Goal: Task Accomplishment & Management: Complete application form

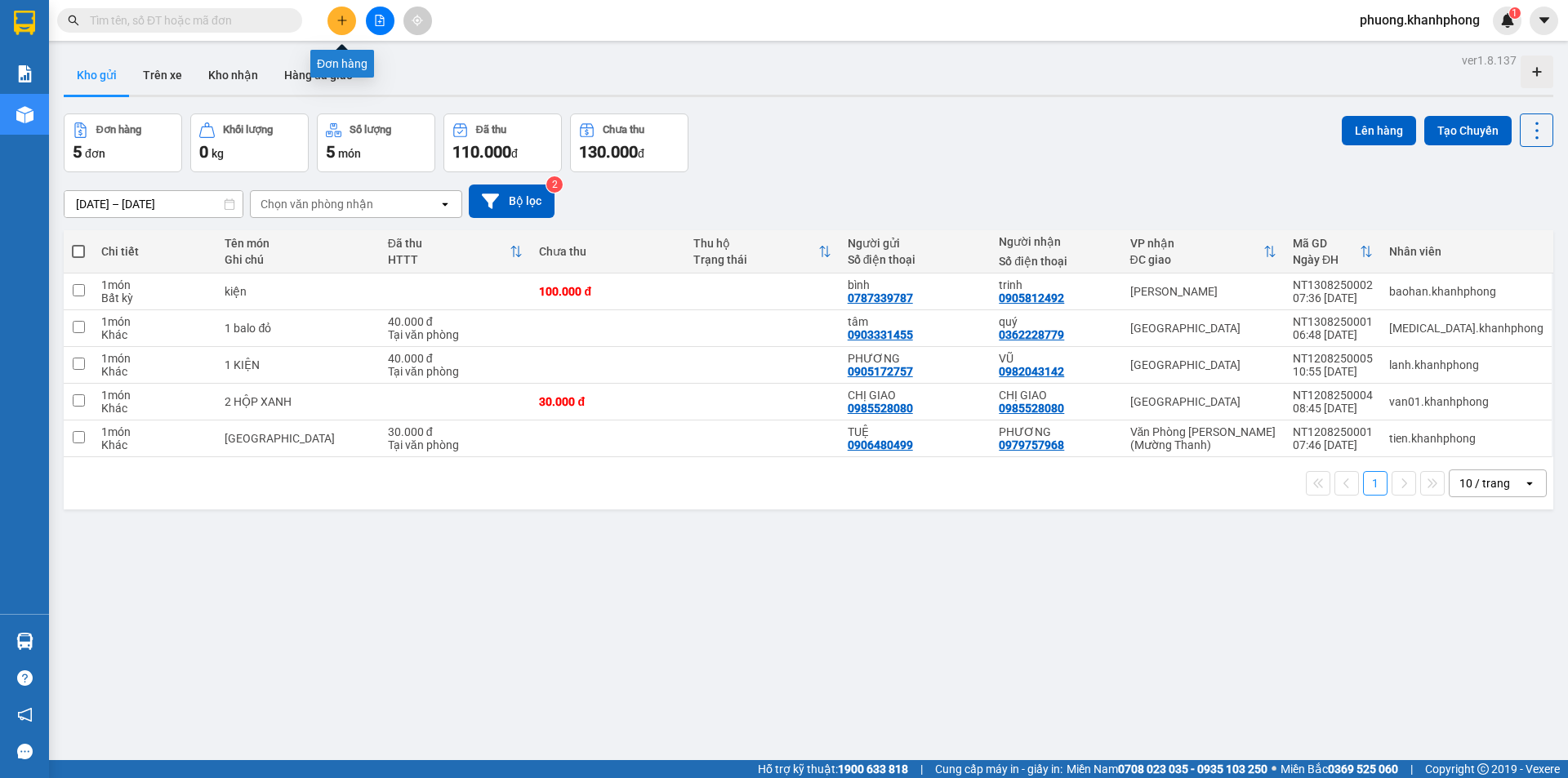
click at [342, 15] on icon "plus" at bounding box center [342, 20] width 12 height 12
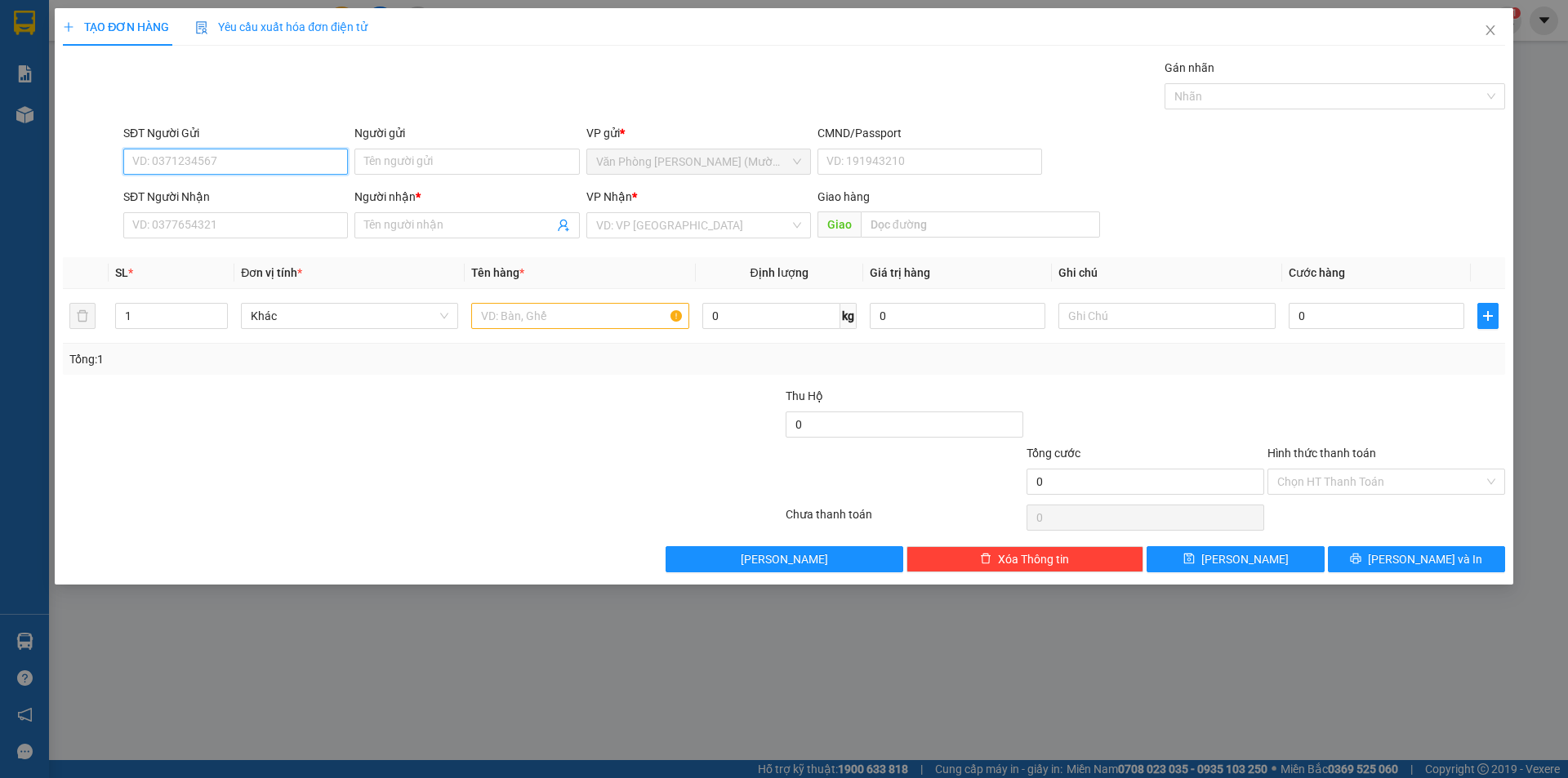
click at [184, 162] on input "SĐT Người Gửi" at bounding box center [236, 161] width 224 height 26
type input "0905156699"
click at [250, 194] on div "0905156699 - HẢI SẢN 48" at bounding box center [236, 194] width 205 height 18
type input "HẢI SẢN 48"
type input "0905156699"
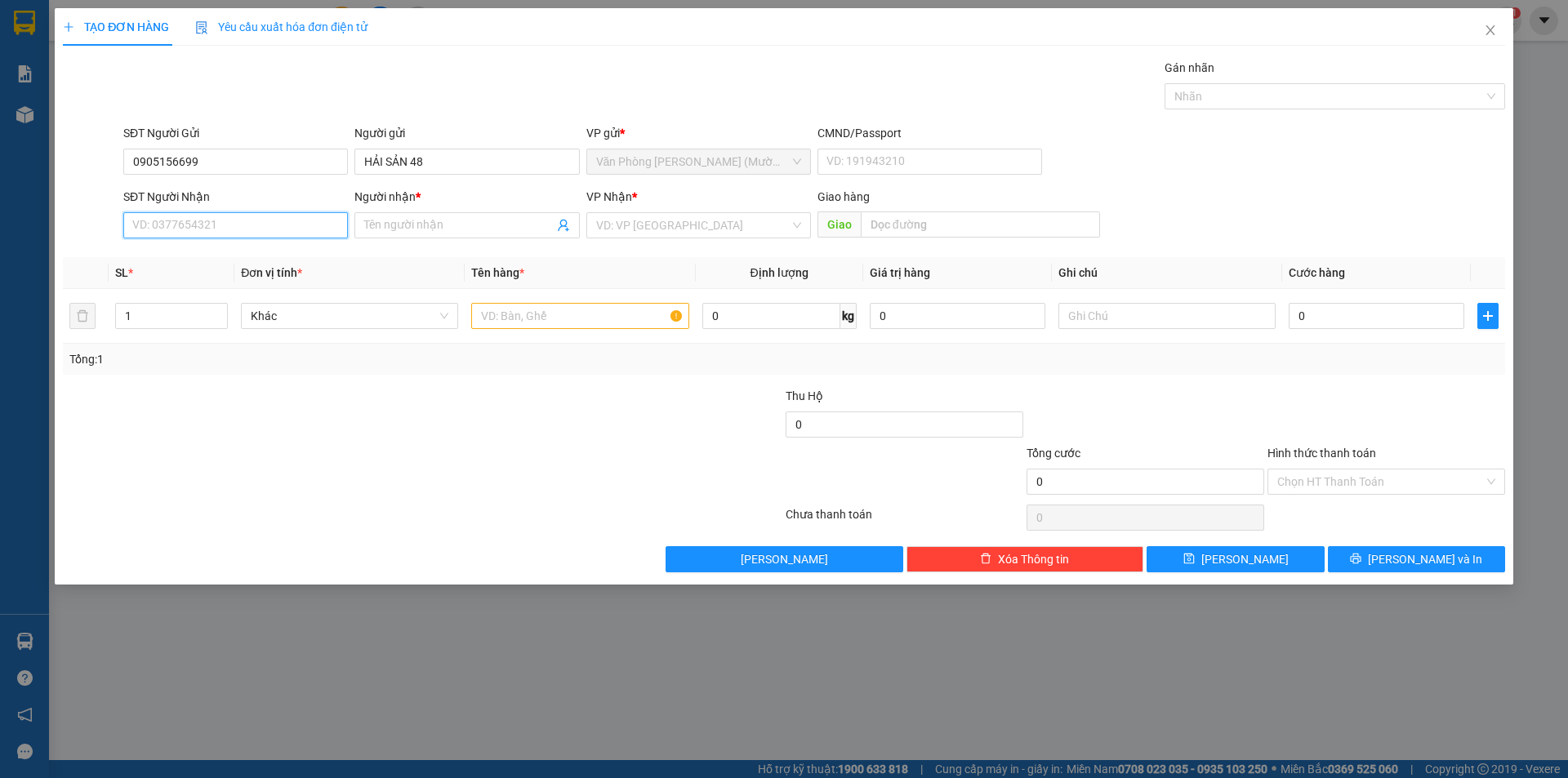
click at [253, 221] on input "SĐT Người Nhận" at bounding box center [236, 225] width 224 height 26
type input "0776853801"
click at [439, 220] on input "Người nhận *" at bounding box center [458, 225] width 189 height 18
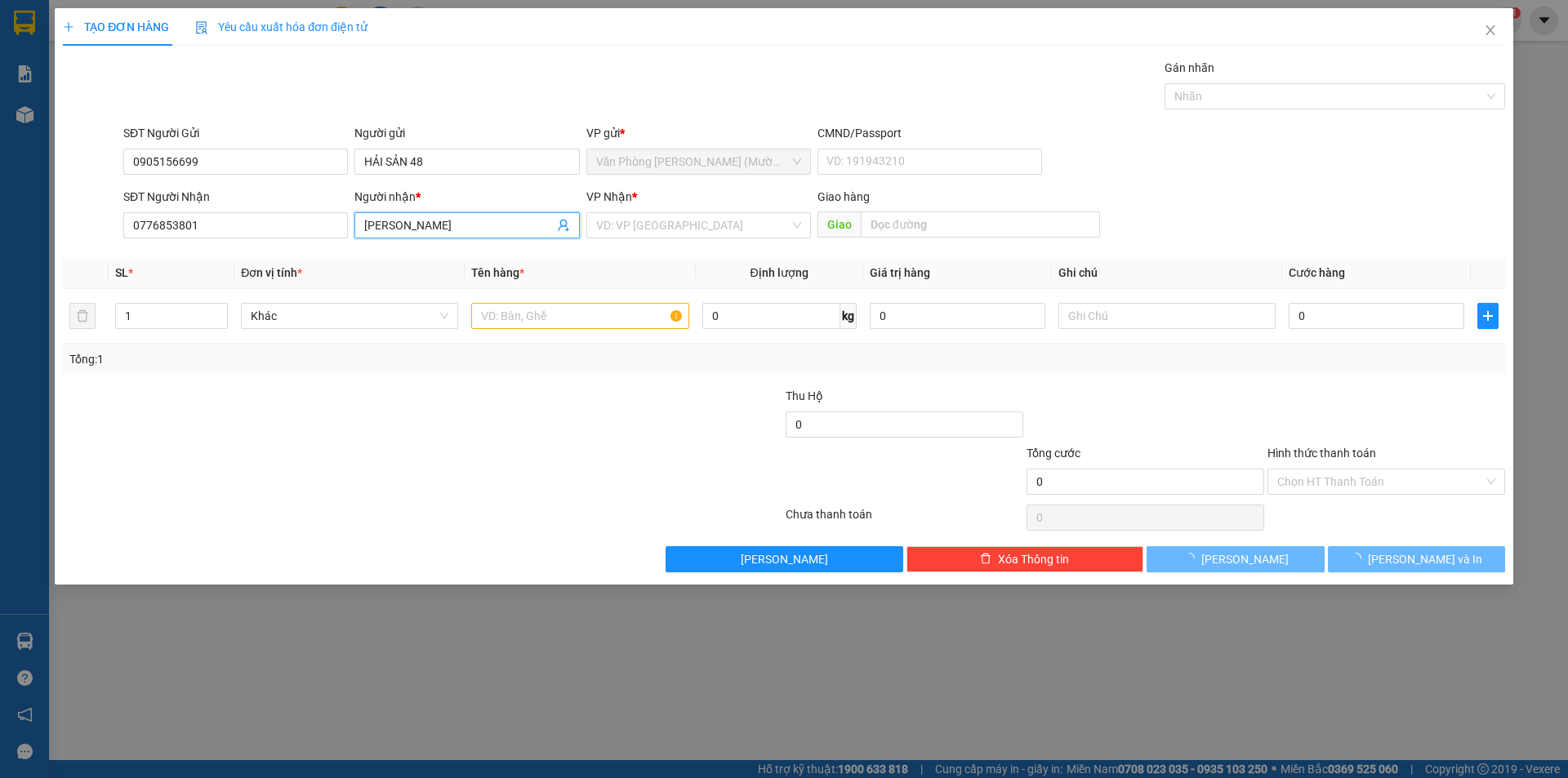
type input "[PERSON_NAME]"
click at [628, 212] on div "VP Nhận *" at bounding box center [698, 200] width 224 height 25
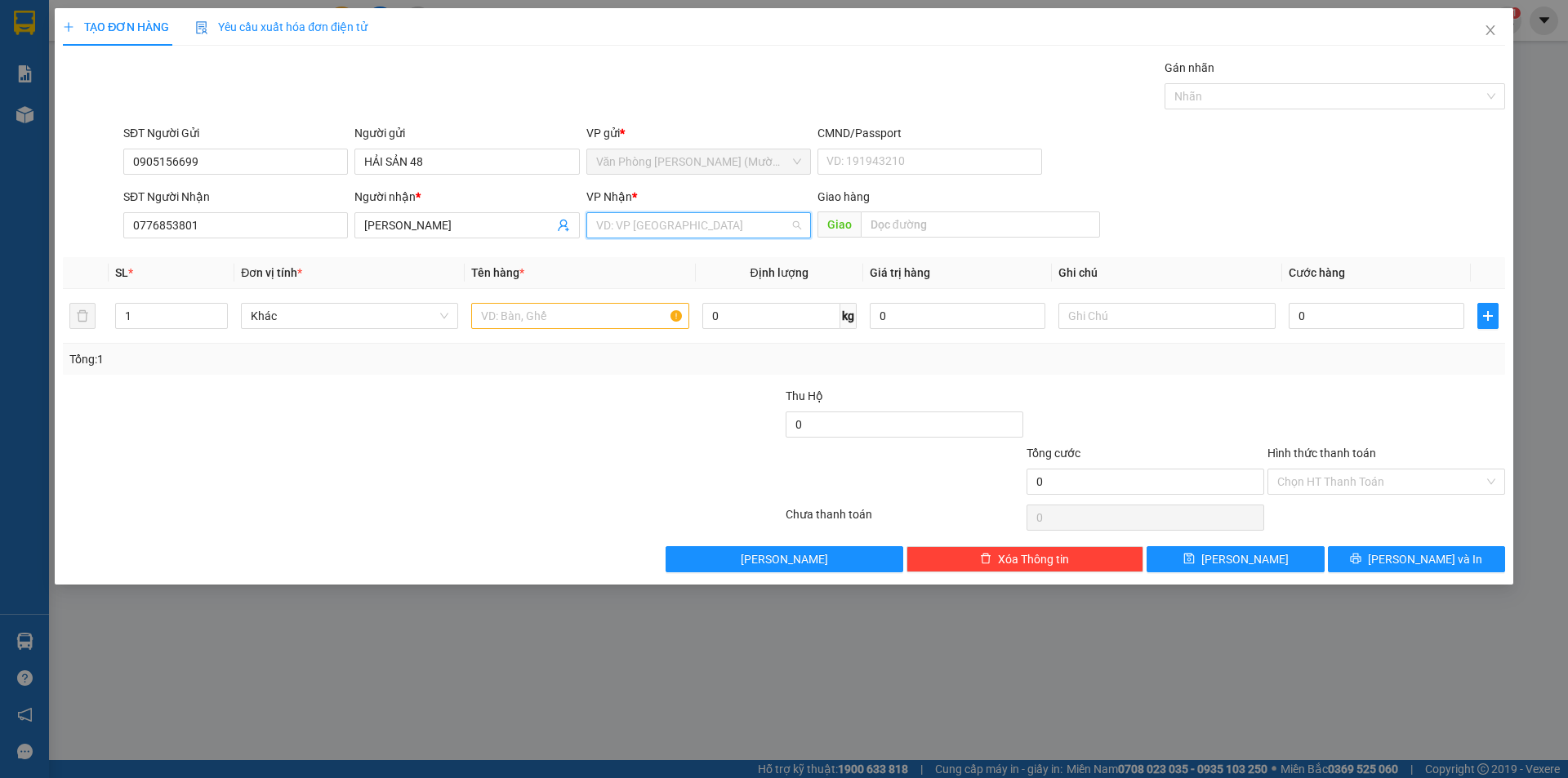
click at [632, 224] on input "search" at bounding box center [693, 226] width 194 height 25
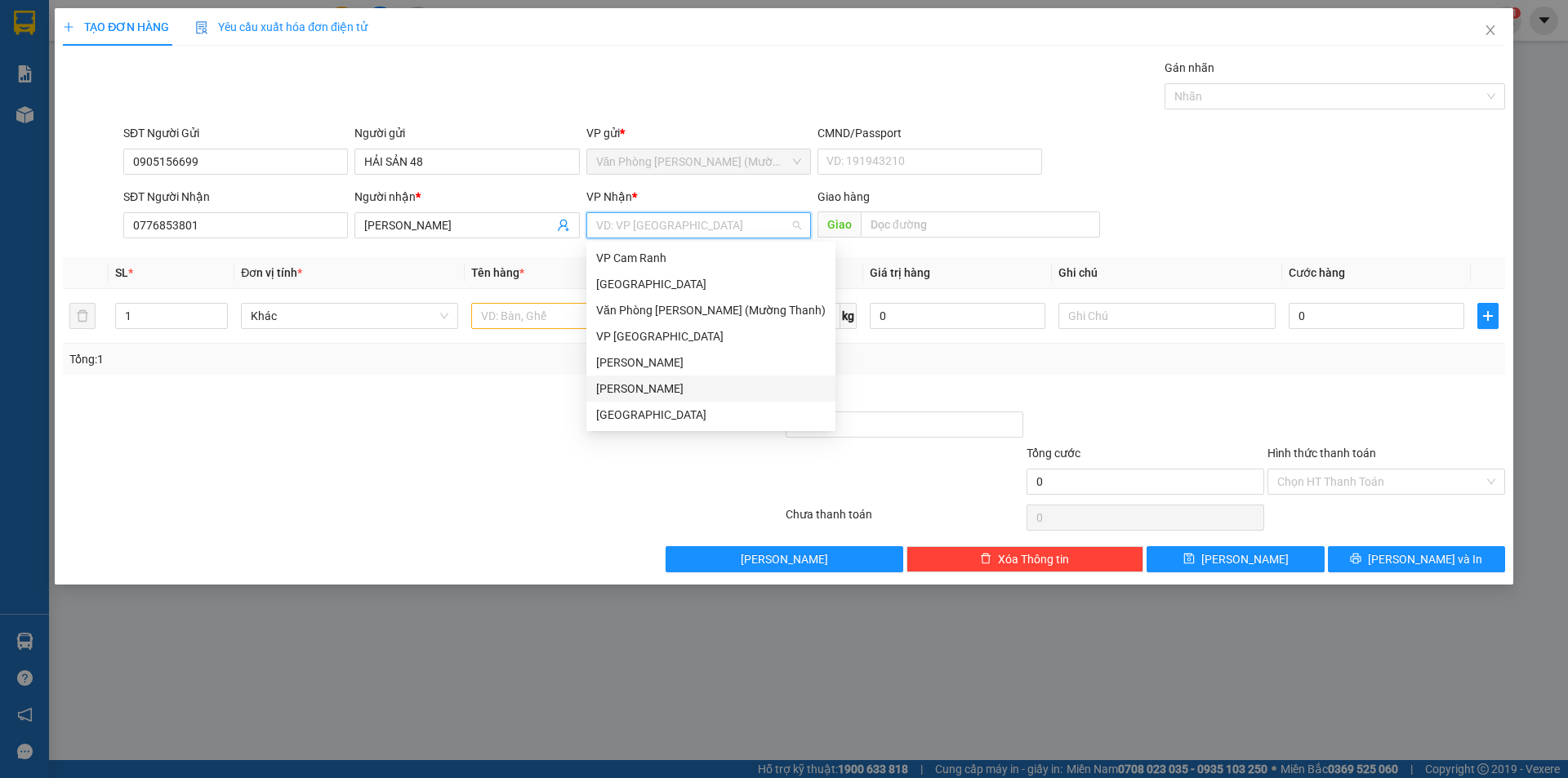
click at [640, 384] on div "[PERSON_NAME]" at bounding box center [711, 389] width 229 height 18
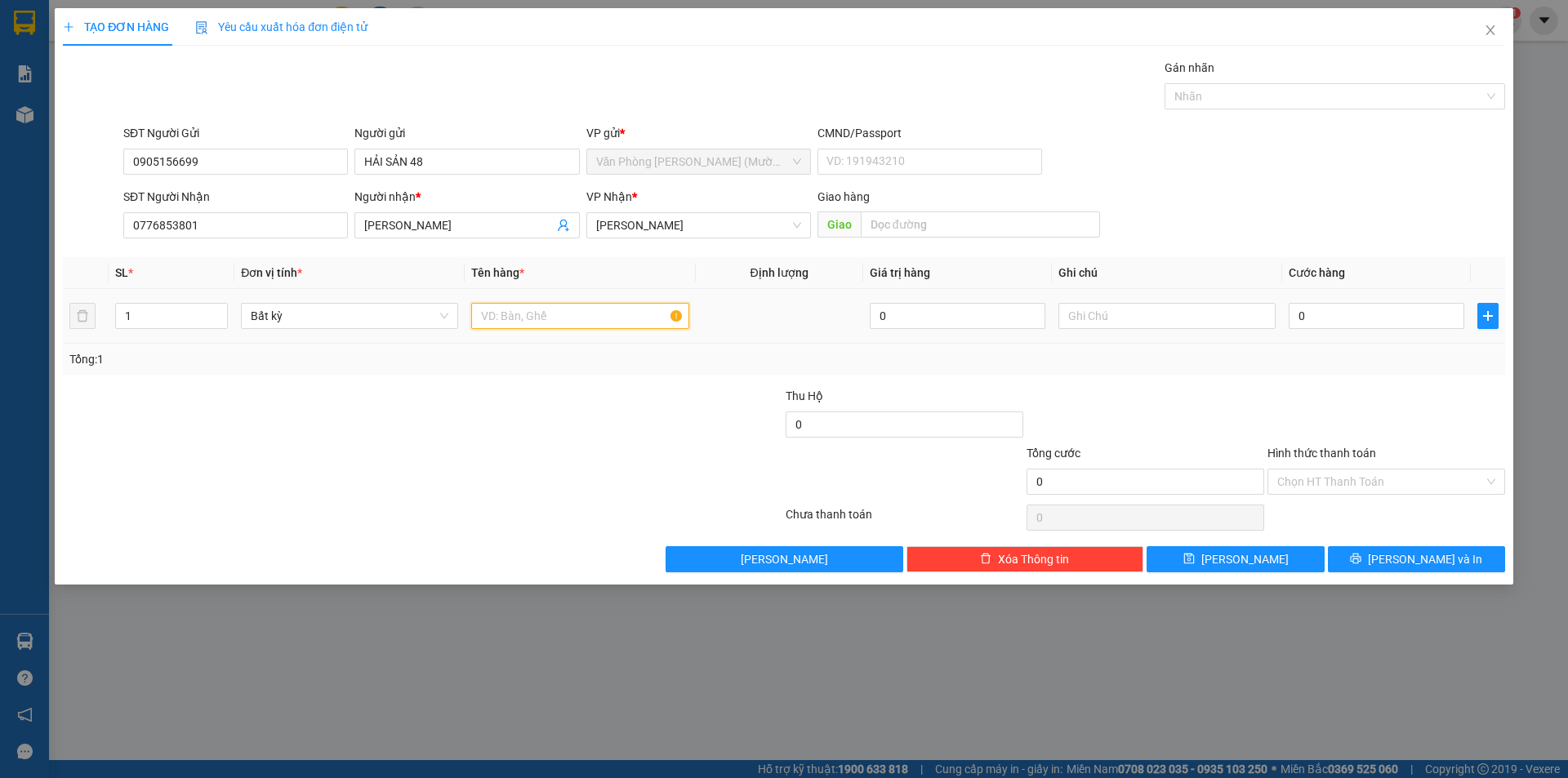
click at [541, 314] on input "text" at bounding box center [580, 316] width 217 height 26
type input "KIỆN"
click at [1323, 314] on input "0" at bounding box center [1376, 316] width 175 height 26
type input "3"
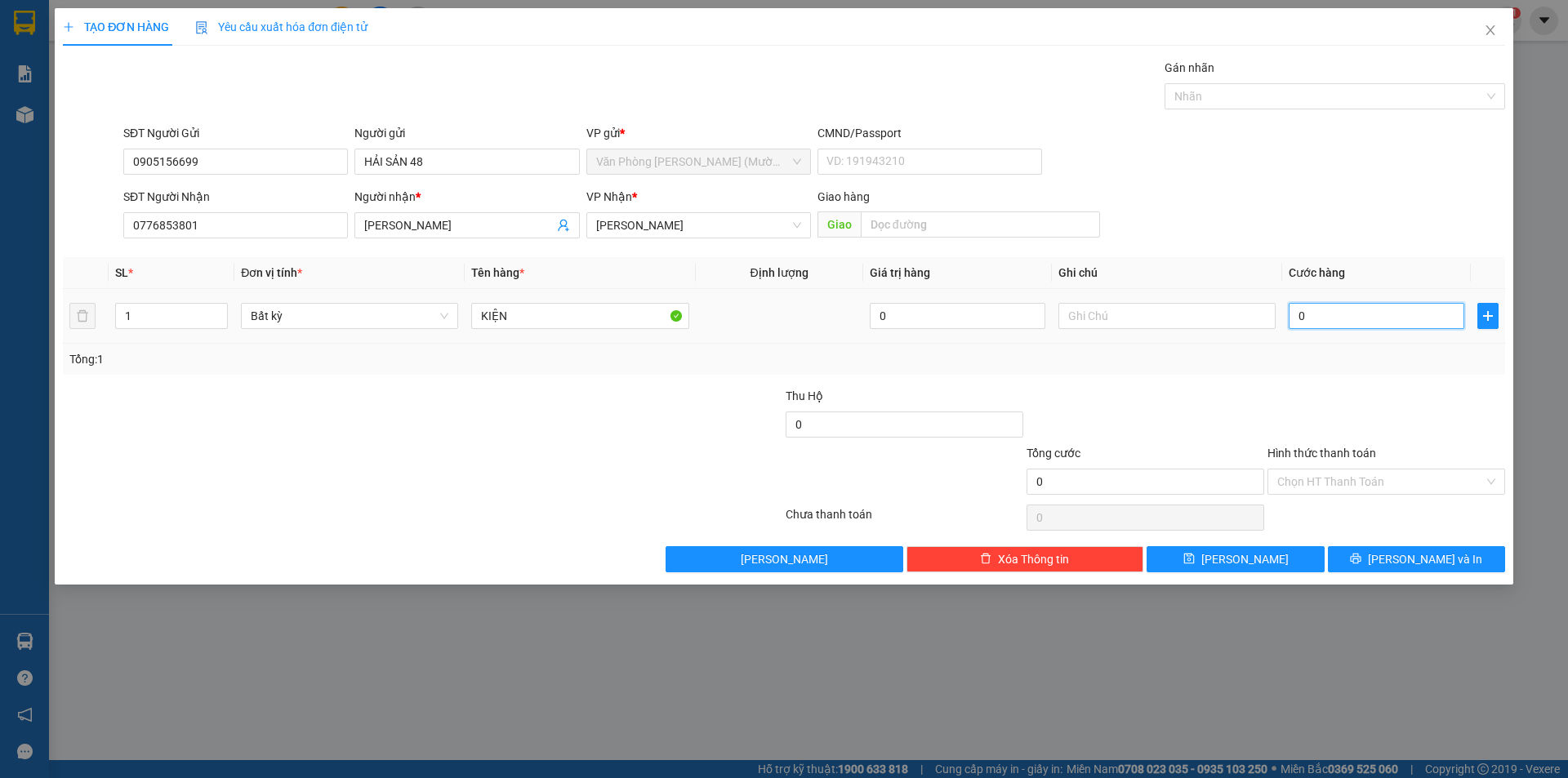
type input "3"
type input "30"
type input "30.000"
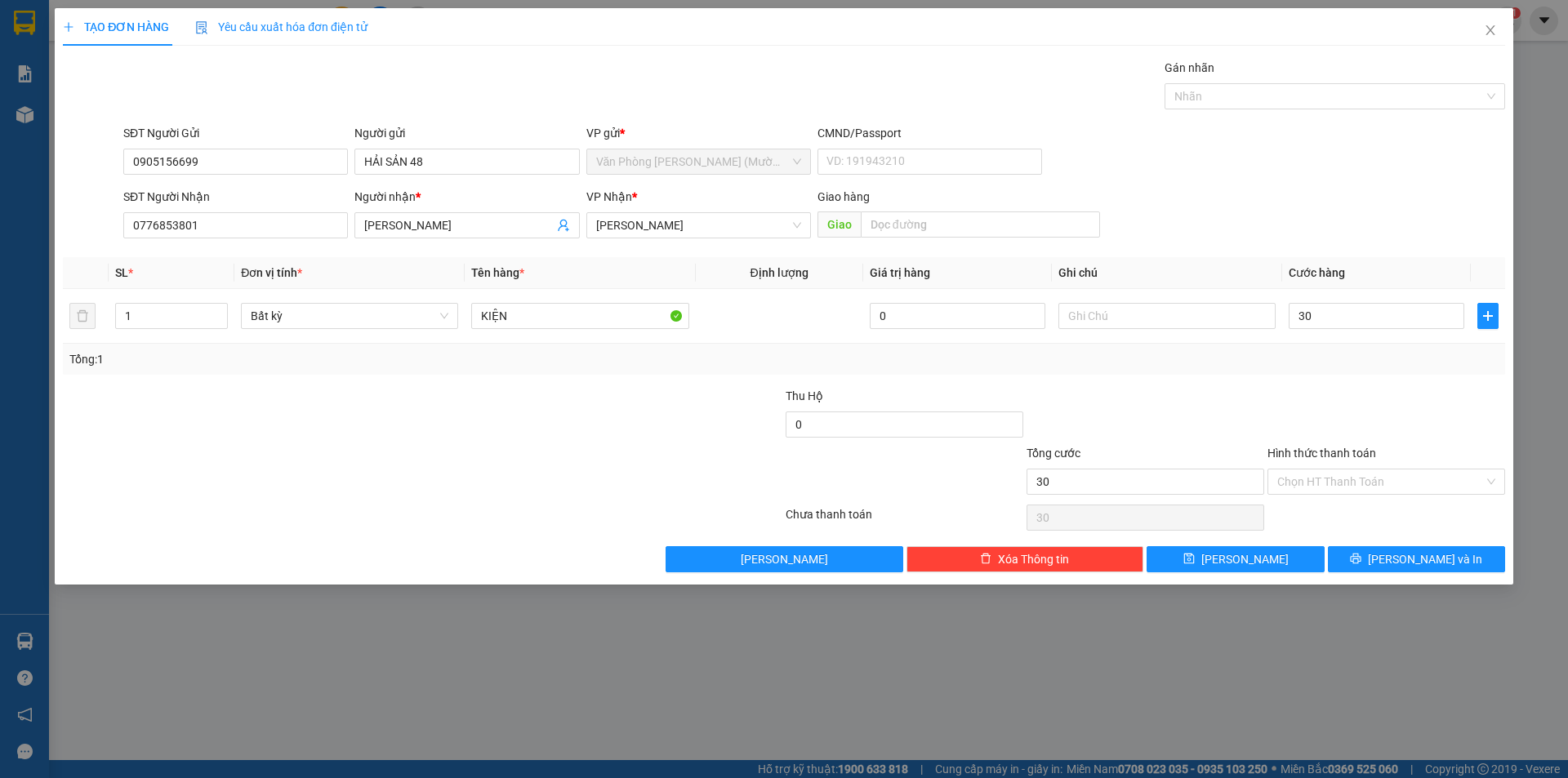
type input "30.000"
drag, startPoint x: 1305, startPoint y: 395, endPoint x: 1306, endPoint y: 431, distance: 36.0
click at [1305, 396] on div at bounding box center [1386, 415] width 241 height 57
click at [1361, 561] on icon "printer" at bounding box center [1355, 557] width 12 height 12
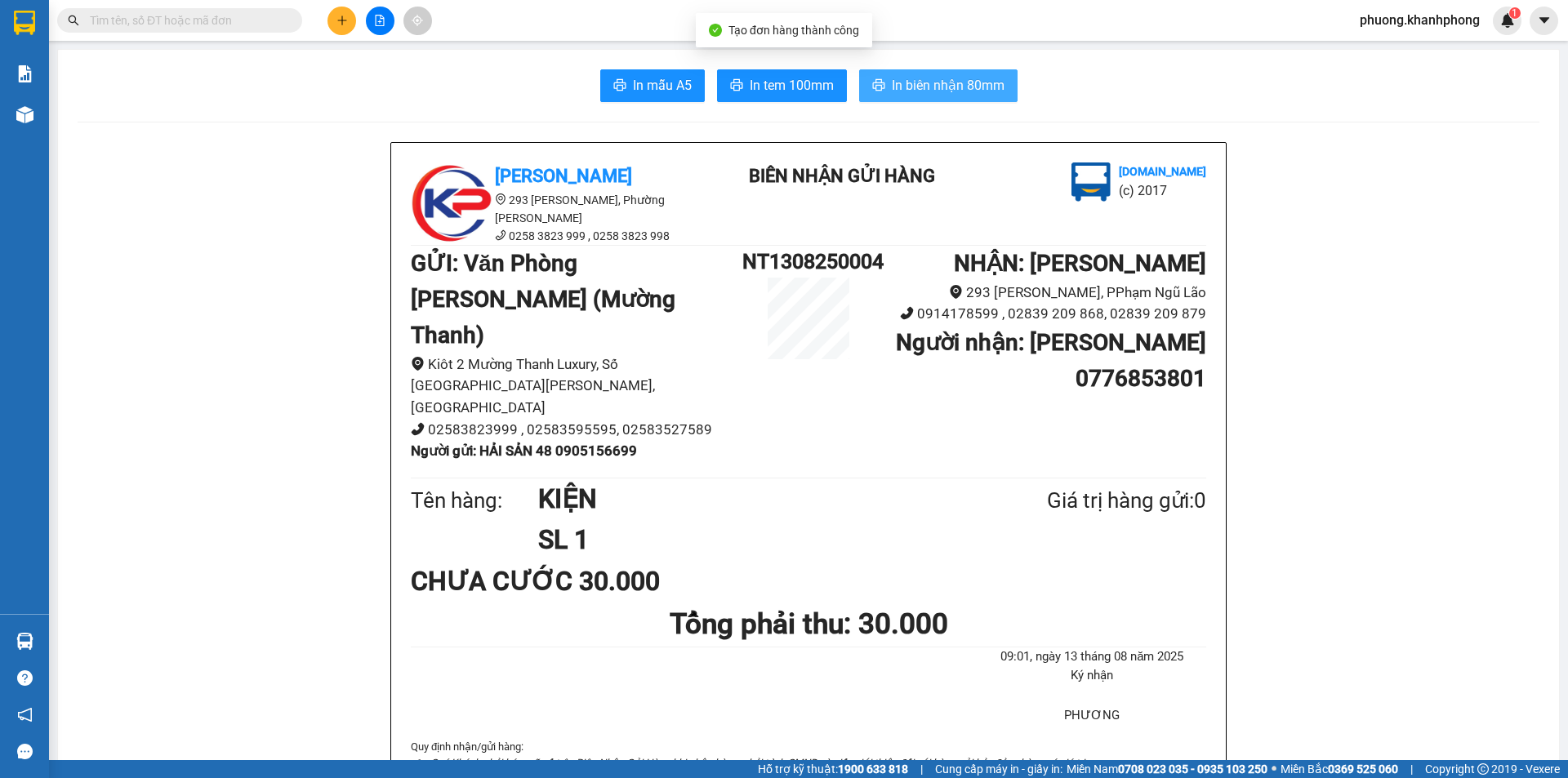
click at [916, 85] on span "In biên nhận 80mm" at bounding box center [947, 84] width 113 height 20
click at [651, 74] on button "In mẫu A5" at bounding box center [653, 85] width 105 height 33
